Goal: Communication & Community: Participate in discussion

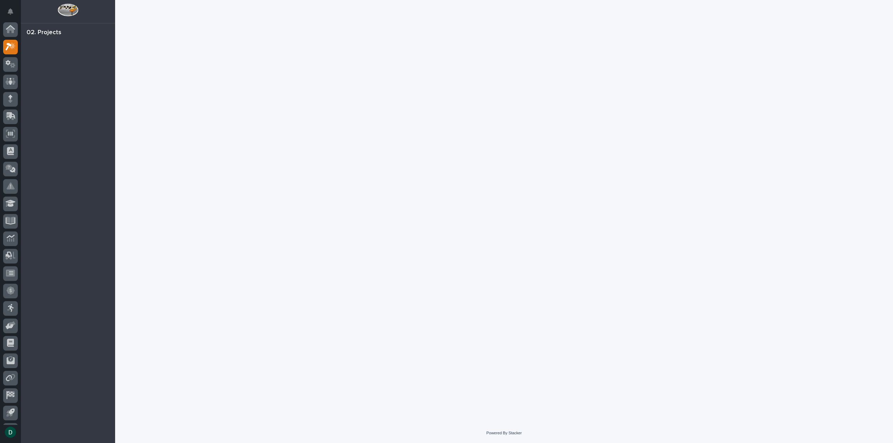
scroll to position [15, 0]
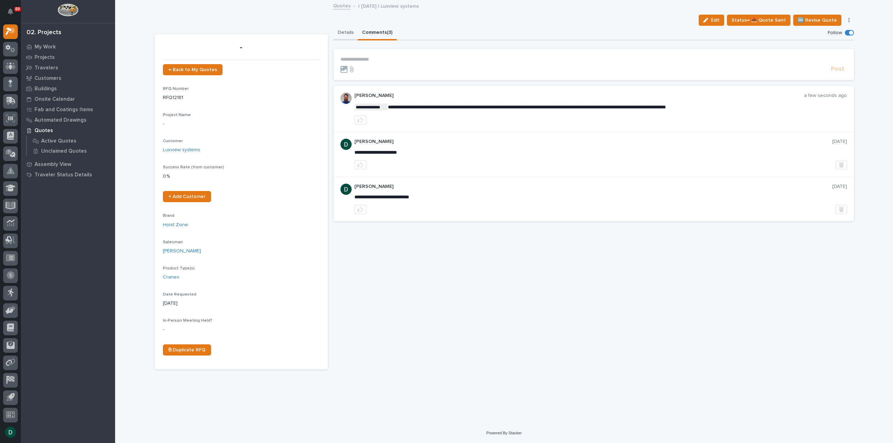
click at [345, 32] on button "Details" at bounding box center [346, 33] width 24 height 15
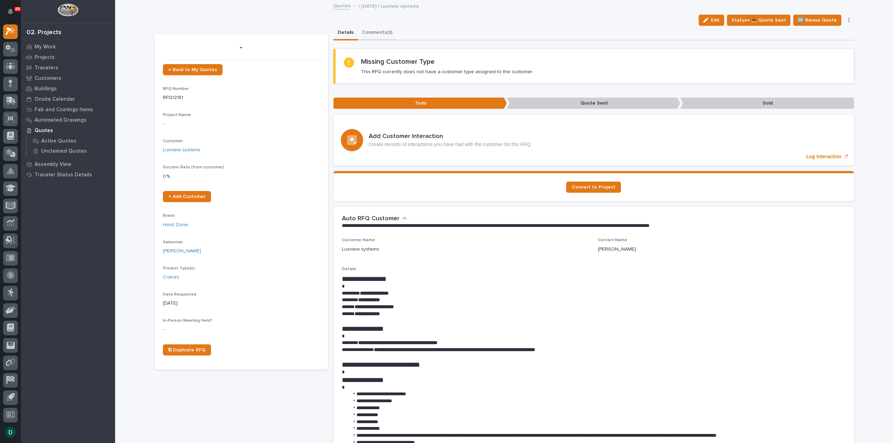
click at [382, 32] on button "Comments (3)" at bounding box center [377, 33] width 39 height 15
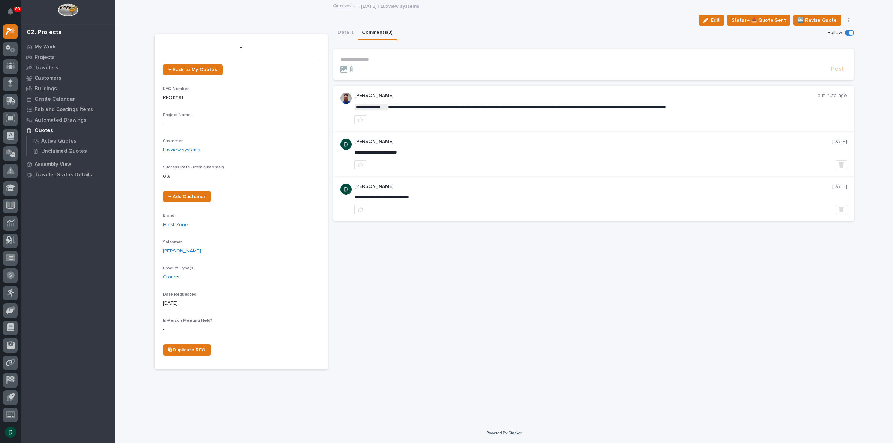
click at [369, 58] on p "**********" at bounding box center [594, 60] width 507 height 6
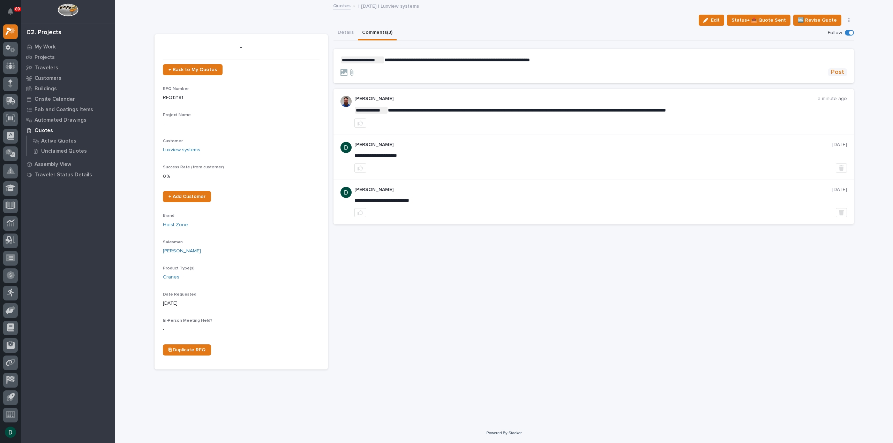
click at [840, 72] on span "Post" at bounding box center [837, 72] width 13 height 8
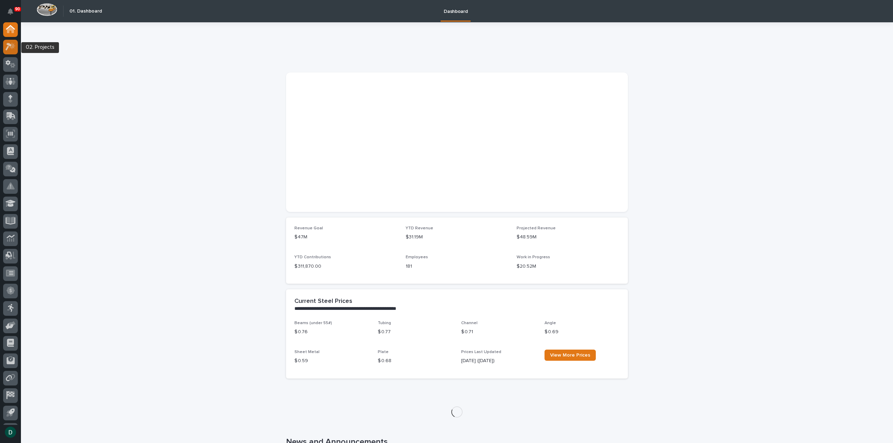
click at [12, 47] on icon at bounding box center [12, 46] width 6 height 7
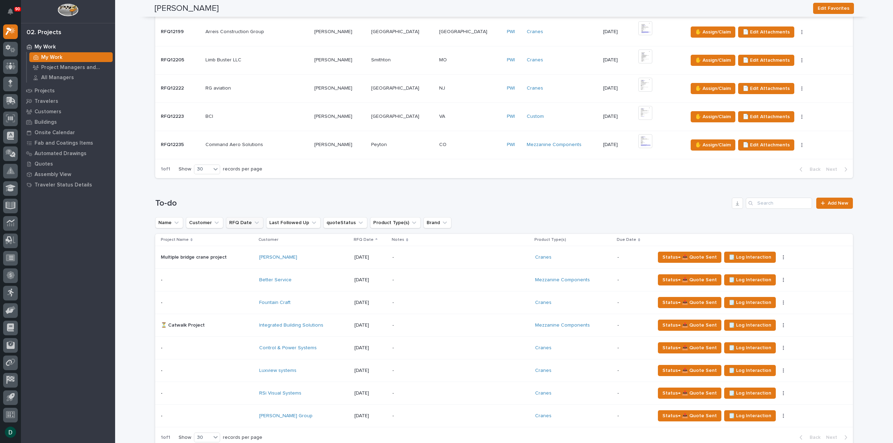
scroll to position [488, 0]
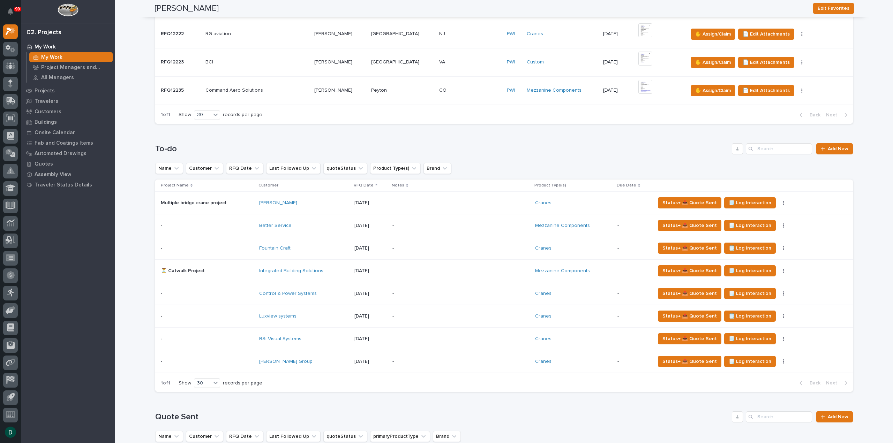
click at [249, 314] on td "- -" at bounding box center [205, 316] width 101 height 23
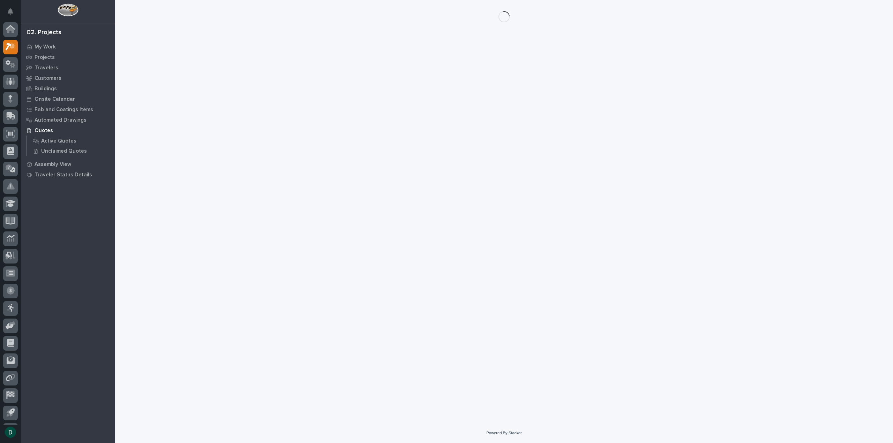
scroll to position [15, 0]
